Goal: Task Accomplishment & Management: Complete application form

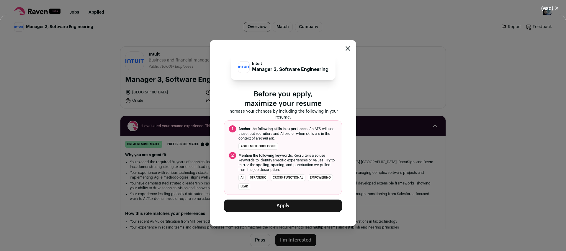
scroll to position [177, 0]
click at [282, 204] on button "Apply" at bounding box center [283, 205] width 118 height 12
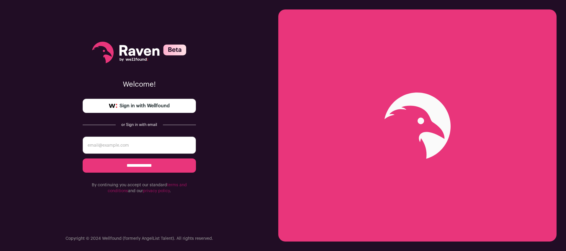
click at [147, 106] on span "Sign in with Wellfound" at bounding box center [145, 105] width 50 height 7
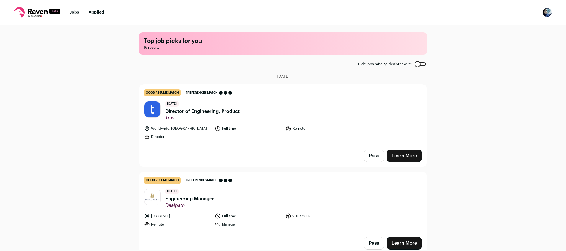
click at [99, 13] on link "Applied" at bounding box center [97, 12] width 16 height 4
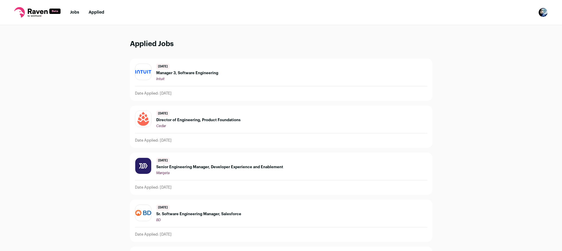
click at [197, 74] on span "Manager 3, Software Engineering" at bounding box center [187, 73] width 62 height 5
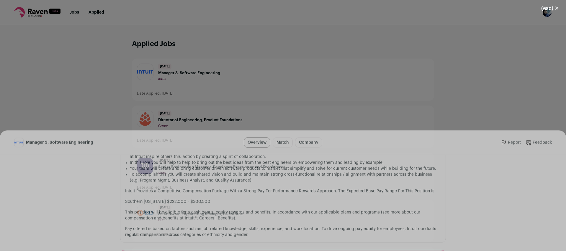
scroll to position [494, 0]
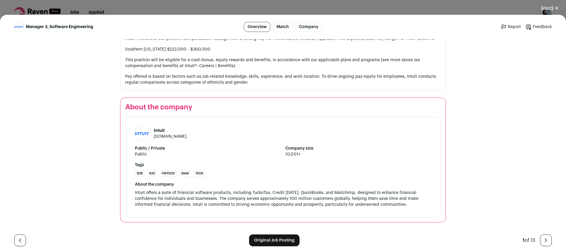
click at [281, 236] on link "Original Job Posting" at bounding box center [274, 240] width 50 height 12
